Goal: Entertainment & Leisure: Consume media (video, audio)

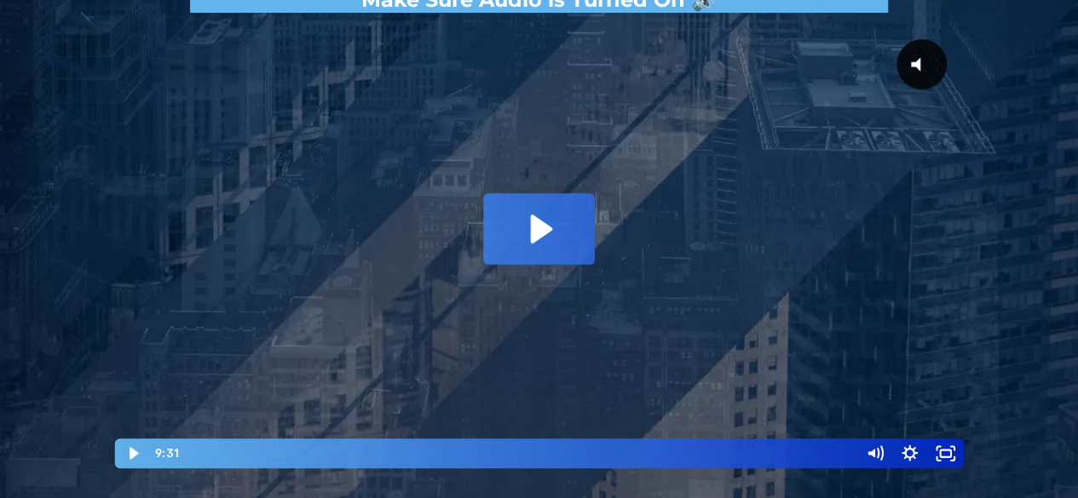
scroll to position [341, 0]
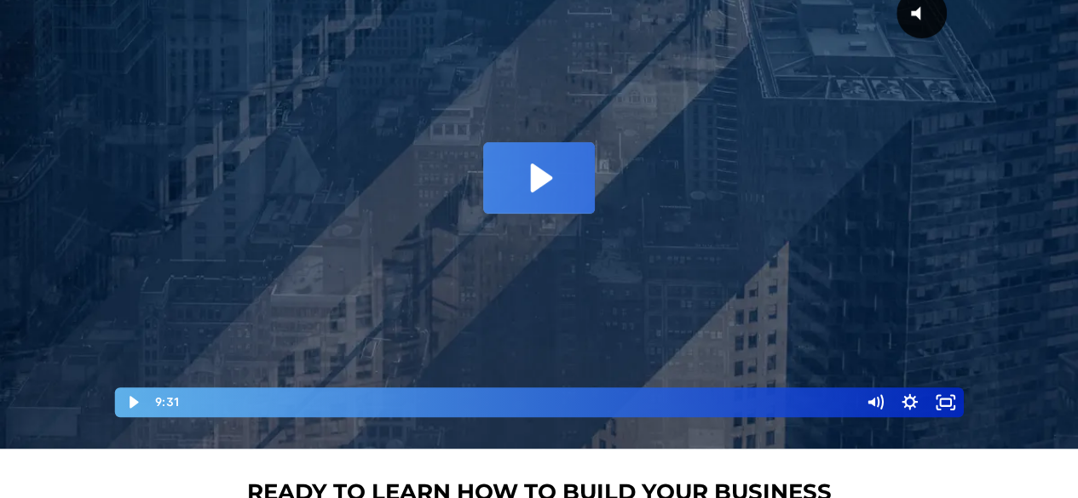
click at [573, 187] on icon "Play Video: David Choi - Whole-Scaling VSL V.2 (short)" at bounding box center [538, 177] width 111 height 71
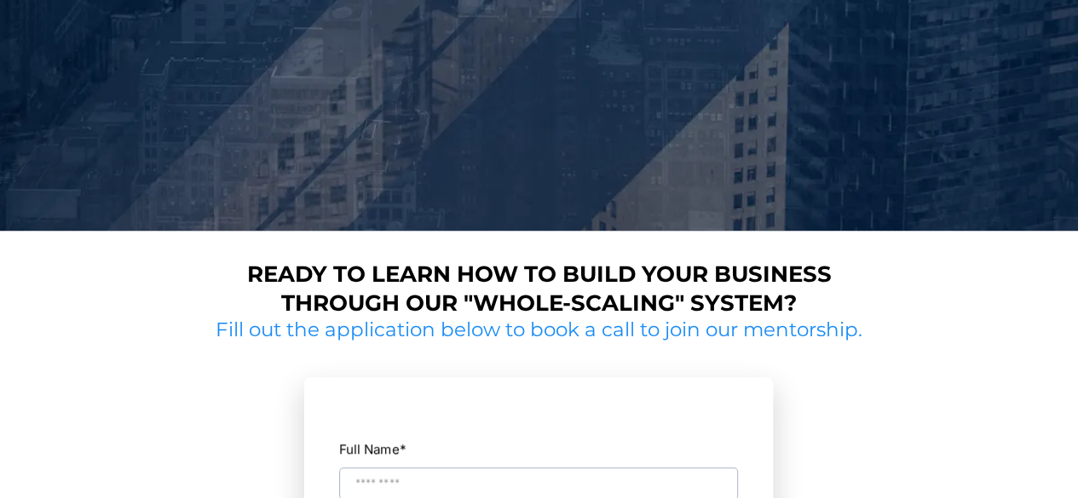
scroll to position [305, 0]
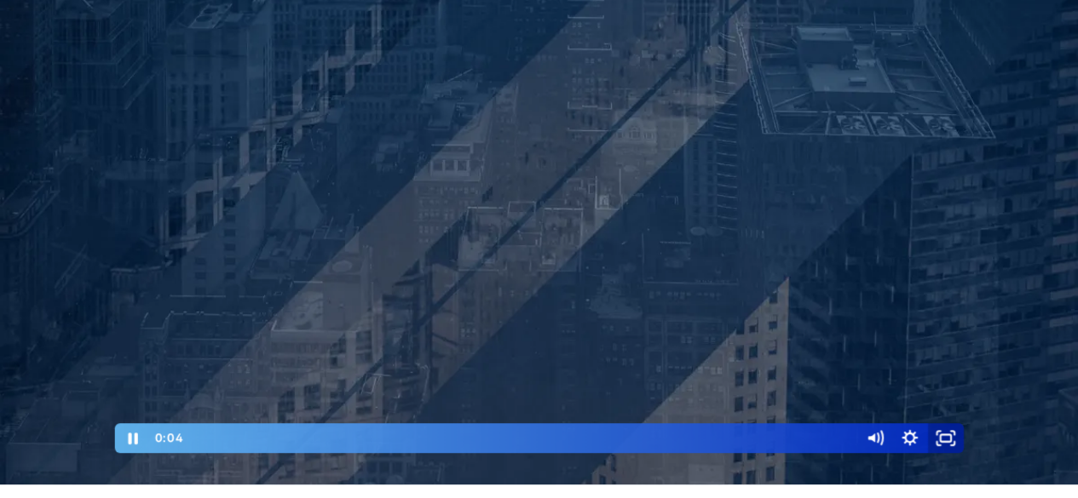
click at [948, 439] on icon "Fullscreen" at bounding box center [946, 438] width 36 height 30
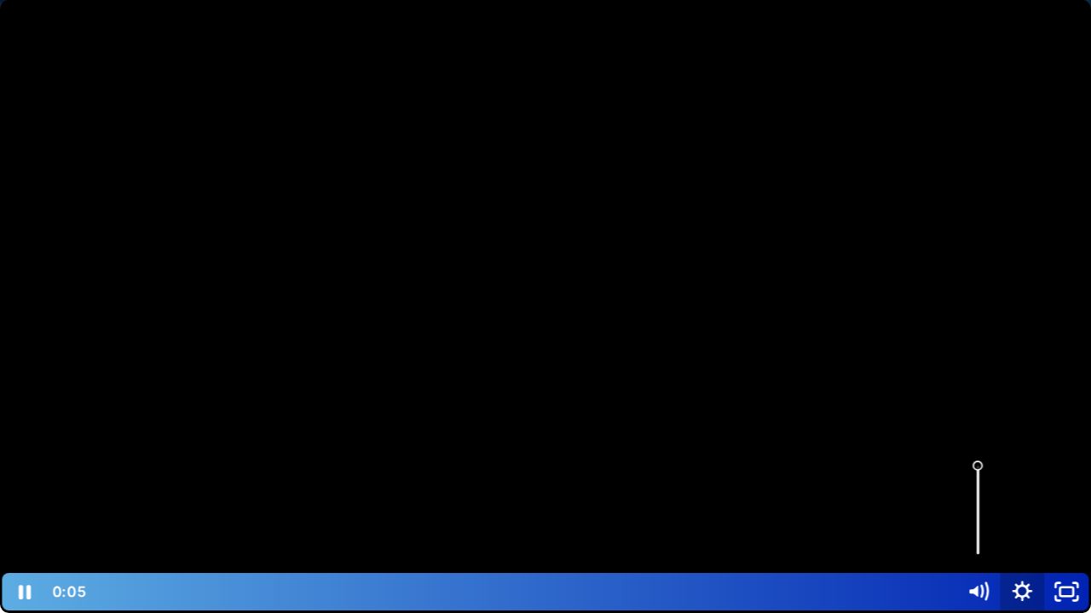
click at [1028, 498] on icon "Show settings menu" at bounding box center [1021, 591] width 44 height 37
click at [1077, 498] on span "1x" at bounding box center [1038, 514] width 78 height 37
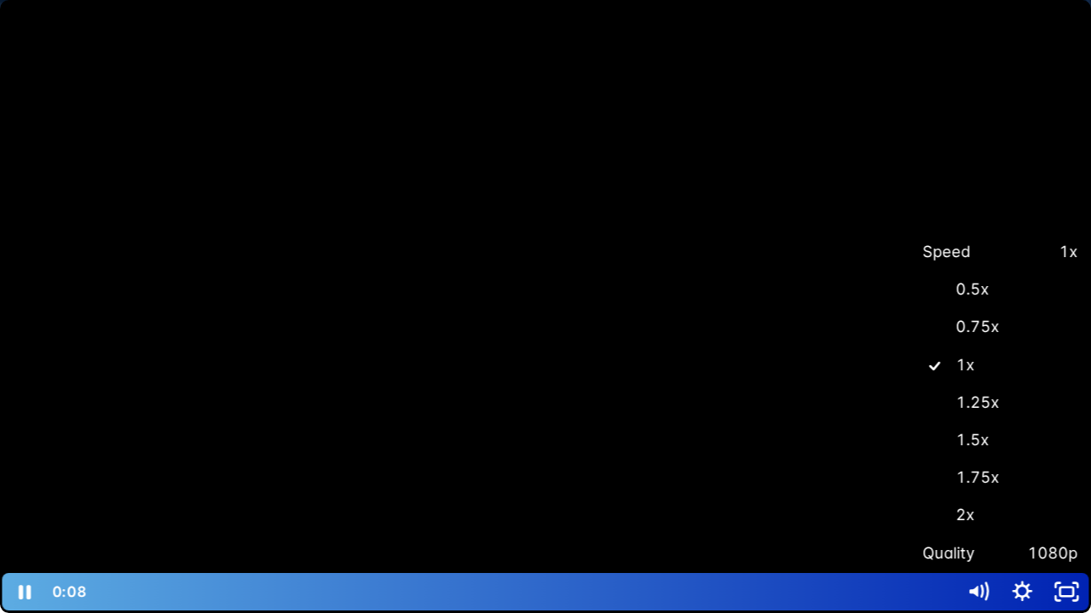
click at [1060, 498] on label "2x" at bounding box center [999, 515] width 177 height 39
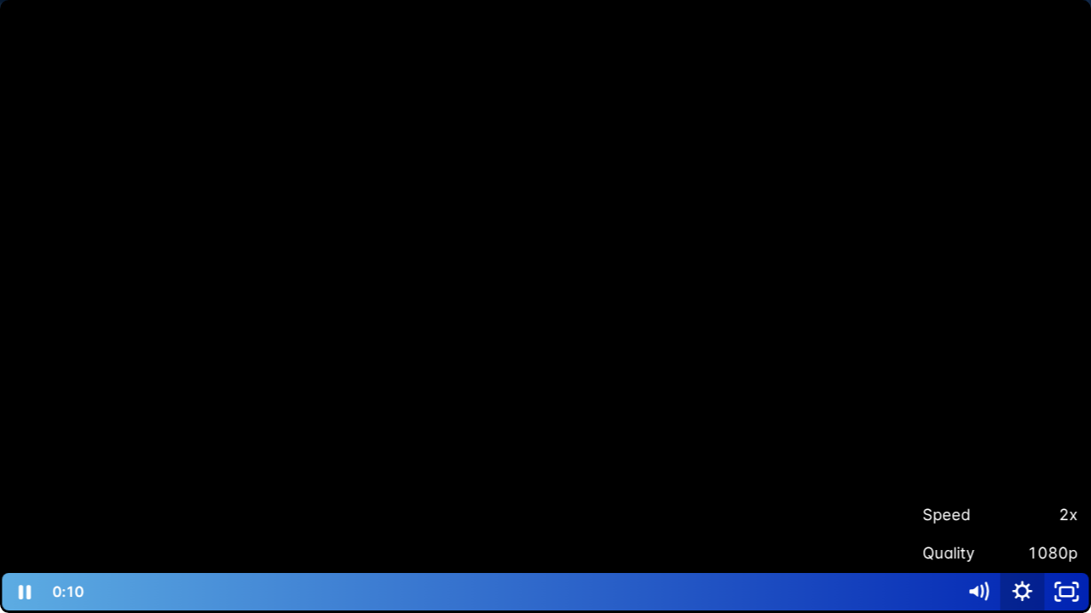
click at [1025, 498] on icon "Hide settings menu" at bounding box center [1021, 591] width 44 height 37
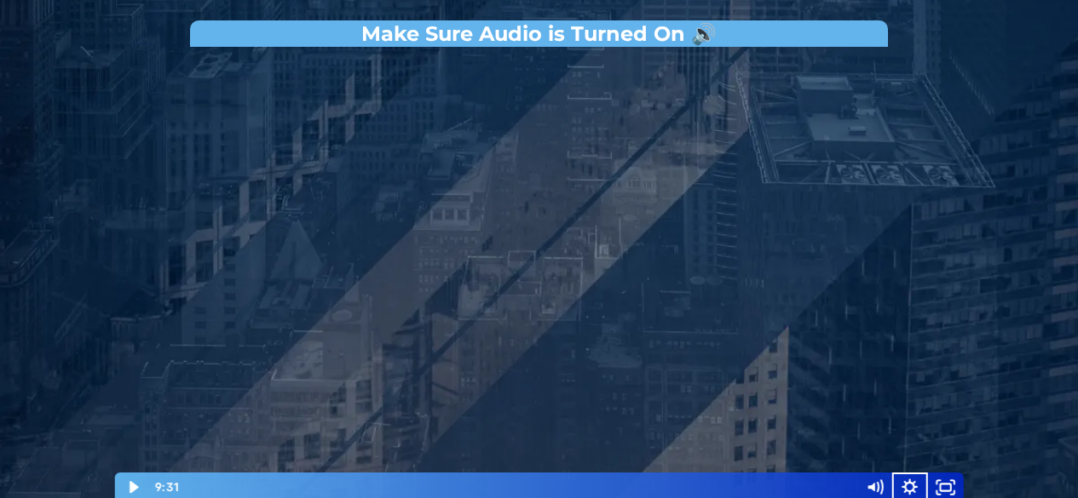
scroll to position [341, 0]
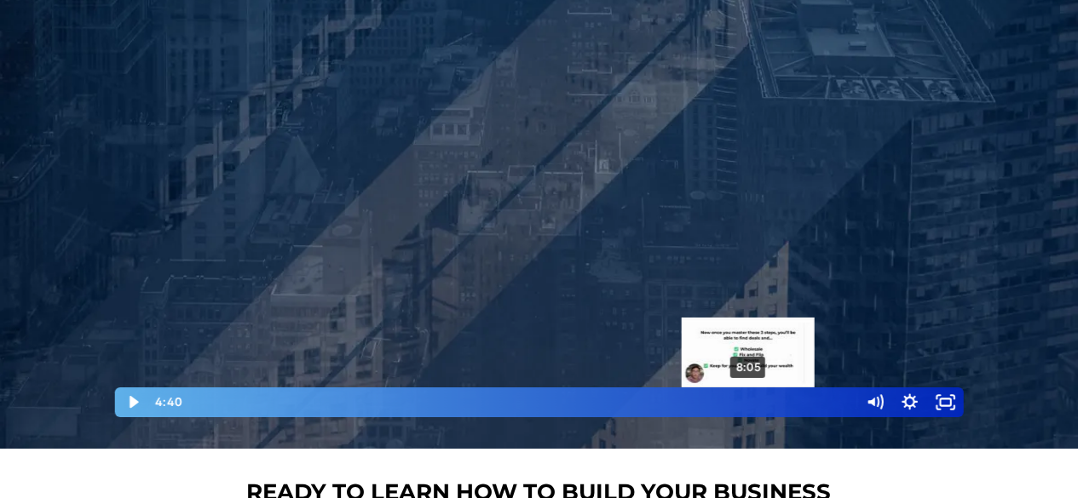
click at [772, 404] on div "8:05" at bounding box center [520, 403] width 656 height 30
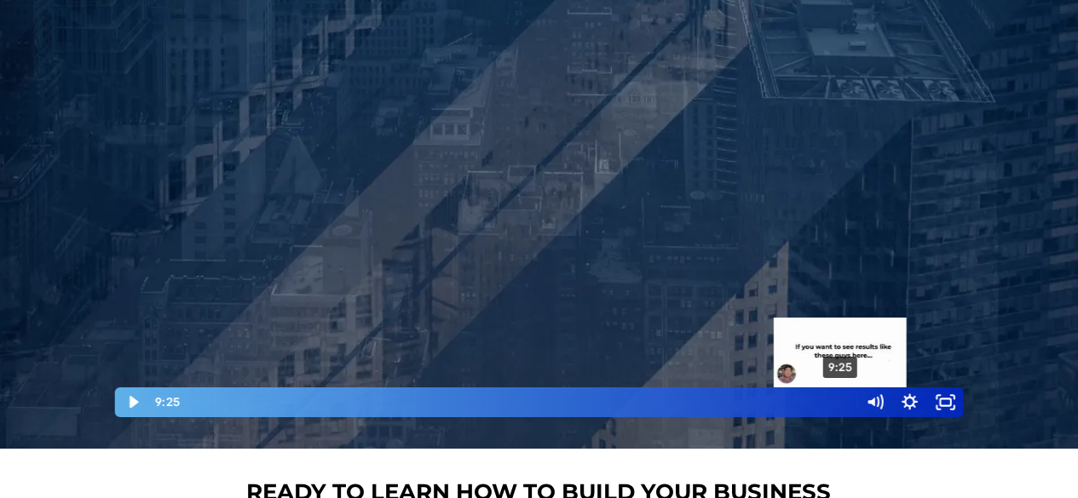
click at [841, 406] on div "9:25" at bounding box center [520, 403] width 656 height 30
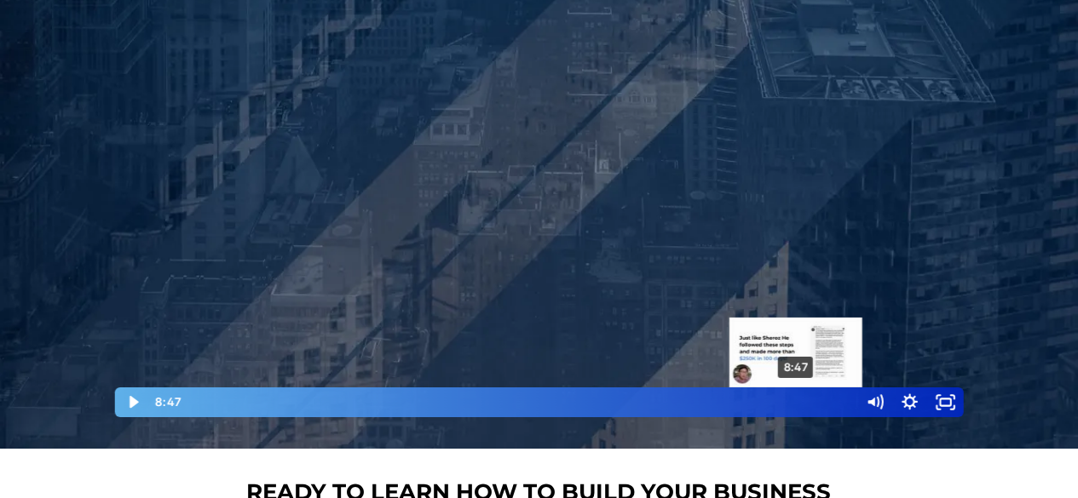
click at [797, 400] on div "8:47" at bounding box center [520, 403] width 656 height 30
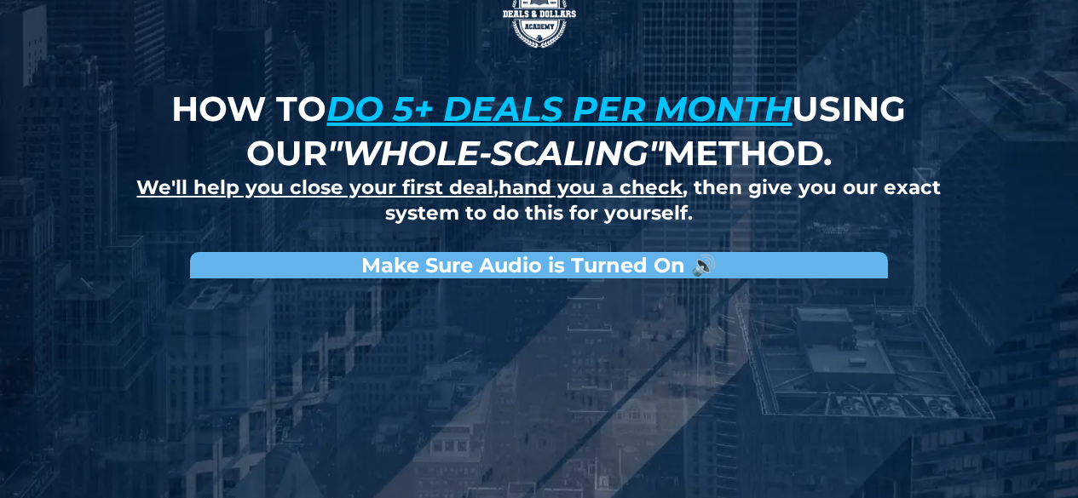
scroll to position [277, 0]
